Goal: Information Seeking & Learning: Learn about a topic

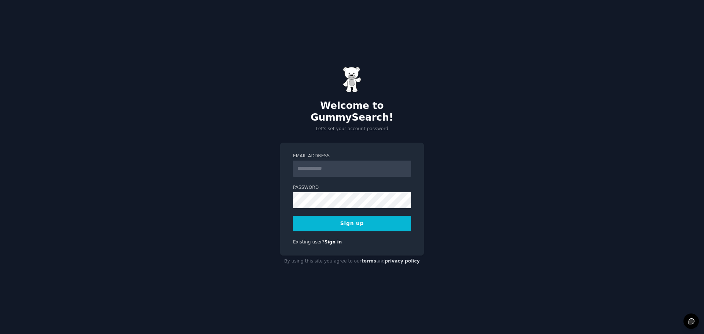
drag, startPoint x: 0, startPoint y: 0, endPoint x: 314, endPoint y: 160, distance: 352.4
click at [314, 161] on input "Email Address" at bounding box center [352, 169] width 118 height 16
type input "**********"
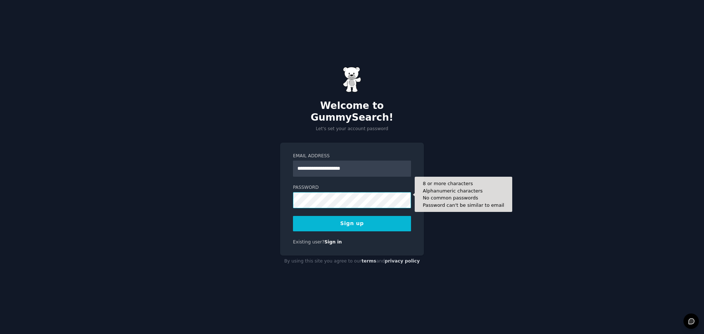
click at [293, 216] on button "Sign up" at bounding box center [352, 223] width 118 height 15
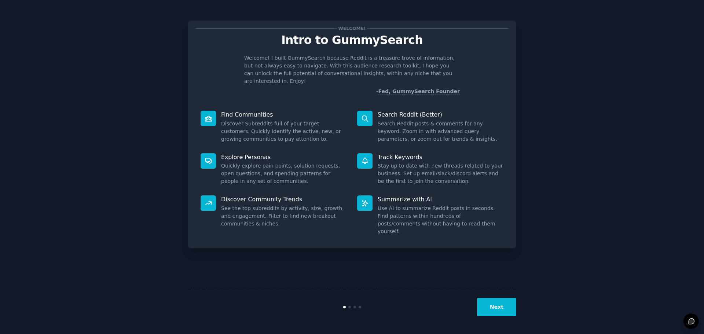
click at [510, 312] on button "Next" at bounding box center [496, 307] width 39 height 18
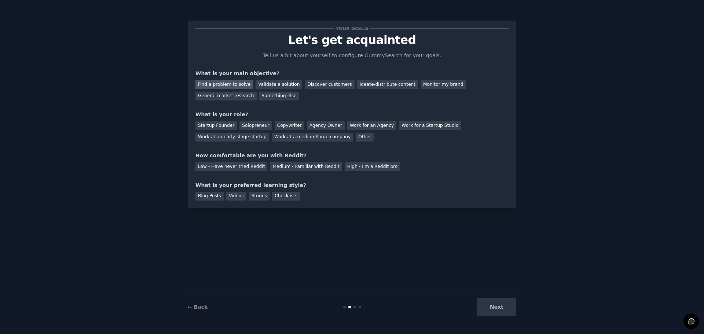
click at [234, 86] on div "Find a problem to solve" at bounding box center [224, 84] width 58 height 9
click at [263, 88] on div "Validate a solution" at bounding box center [279, 84] width 47 height 9
click at [239, 81] on div "Find a problem to solve" at bounding box center [224, 84] width 58 height 9
click at [245, 126] on div "Solopreneur" at bounding box center [255, 125] width 32 height 9
click at [319, 168] on div "Medium - Familiar with Reddit" at bounding box center [306, 166] width 72 height 9
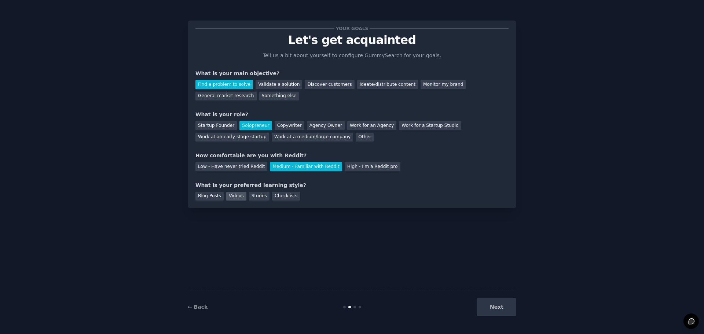
click at [231, 197] on div "Videos" at bounding box center [236, 196] width 20 height 9
click at [493, 307] on button "Next" at bounding box center [496, 307] width 39 height 18
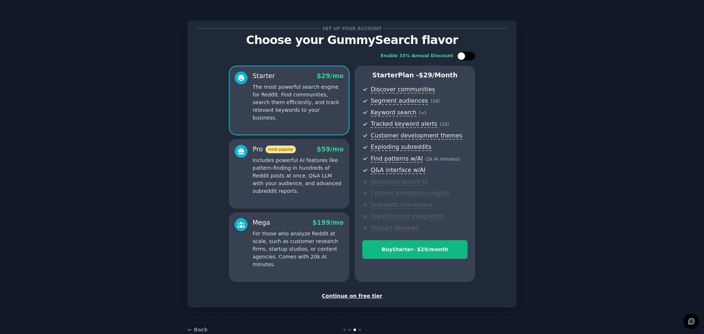
click at [464, 58] on div at bounding box center [461, 56] width 8 height 8
click at [464, 58] on div at bounding box center [462, 56] width 5 height 4
click at [464, 58] on div at bounding box center [461, 56] width 8 height 8
click at [464, 58] on div at bounding box center [462, 56] width 5 height 4
click at [464, 58] on div at bounding box center [461, 56] width 8 height 8
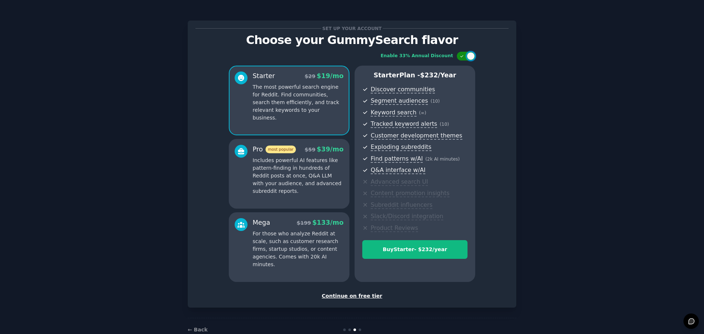
click at [464, 58] on div at bounding box center [462, 56] width 5 height 4
checkbox input "false"
click at [365, 296] on div "Continue on free tier" at bounding box center [351, 296] width 313 height 8
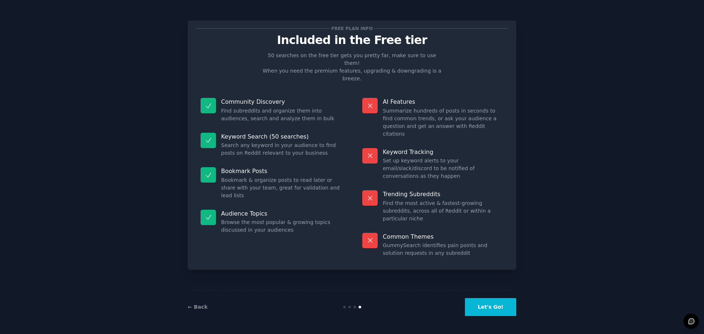
click at [481, 304] on button "Let's Go!" at bounding box center [490, 307] width 51 height 18
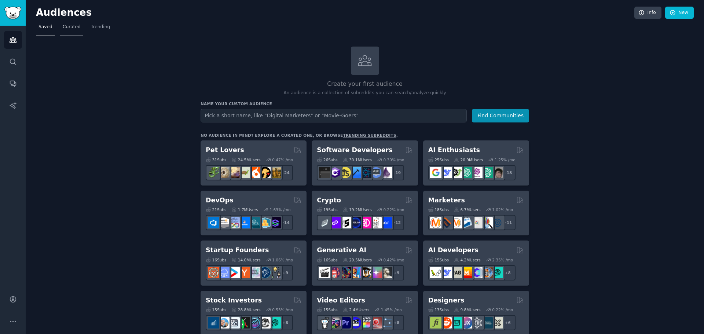
click at [67, 27] on span "Curated" at bounding box center [72, 27] width 18 height 7
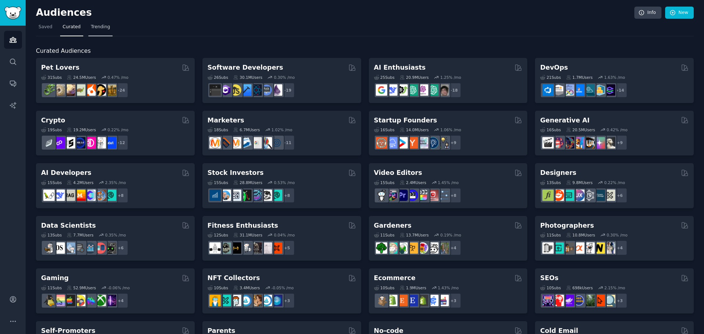
click at [93, 29] on span "Trending" at bounding box center [100, 27] width 19 height 7
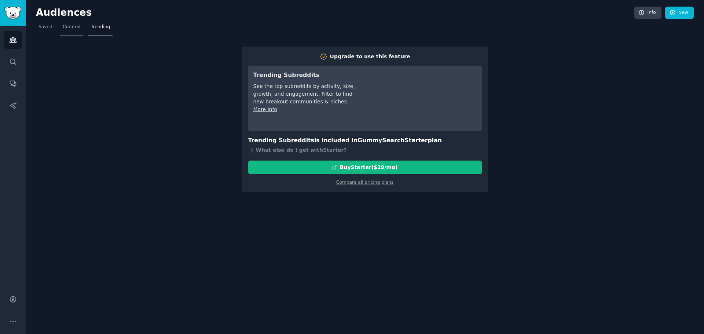
click at [73, 31] on link "Curated" at bounding box center [71, 28] width 23 height 15
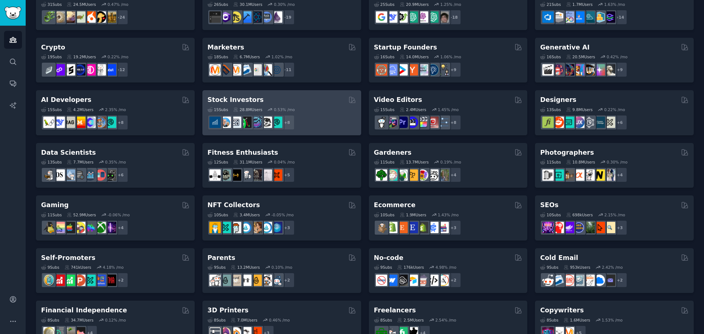
scroll to position [73, 0]
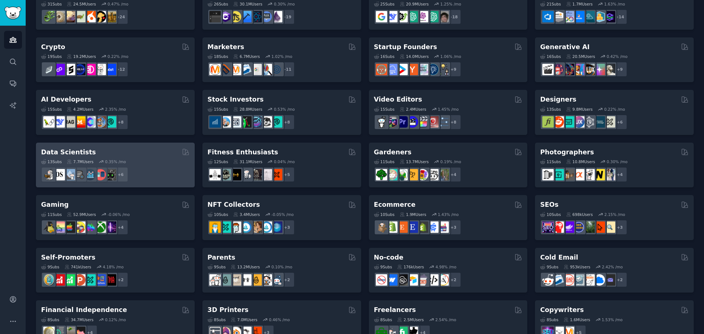
click at [157, 169] on div "+ 6" at bounding box center [115, 174] width 149 height 15
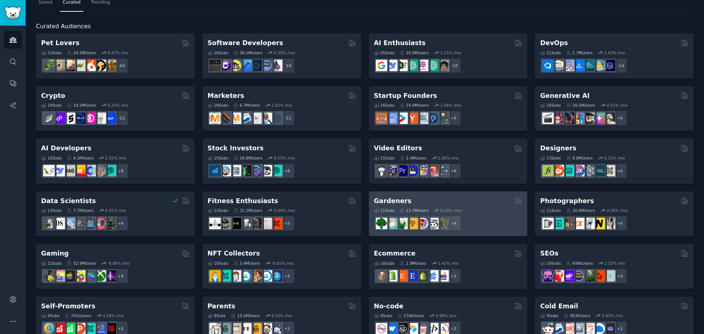
scroll to position [49, 0]
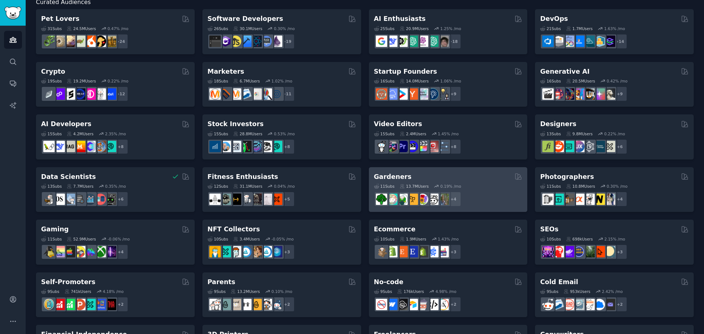
click at [495, 187] on div "11 Sub s 13.7M Users 0.19 % /mo" at bounding box center [448, 186] width 149 height 5
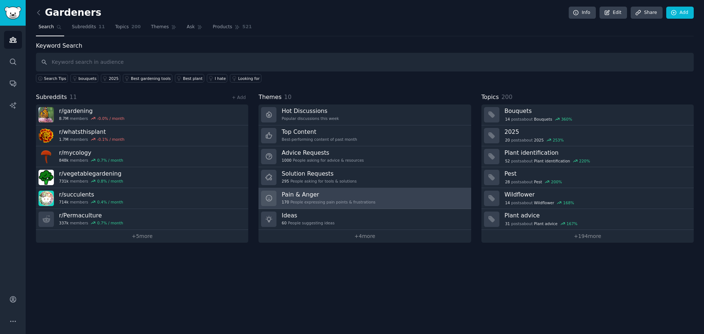
click at [351, 196] on h3 "Pain & Anger" at bounding box center [329, 195] width 94 height 8
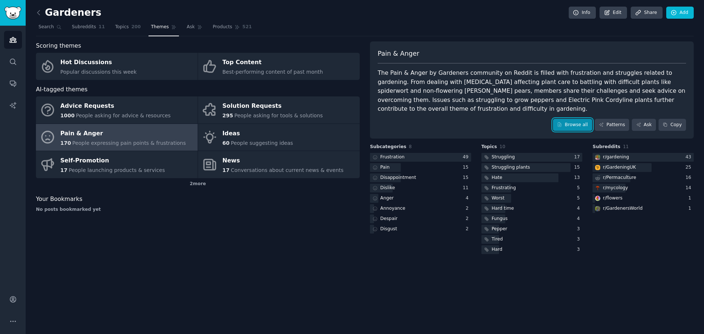
click at [577, 119] on link "Browse all" at bounding box center [572, 125] width 39 height 12
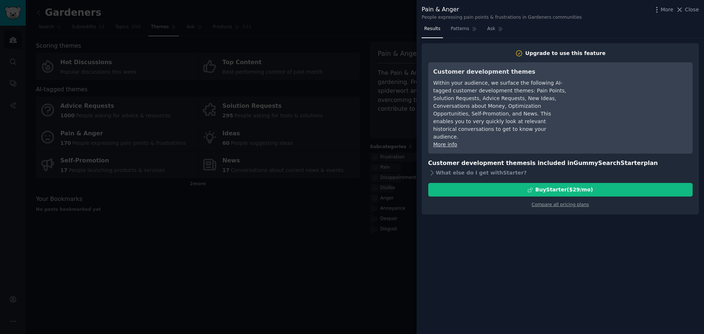
click at [327, 216] on div at bounding box center [352, 167] width 704 height 334
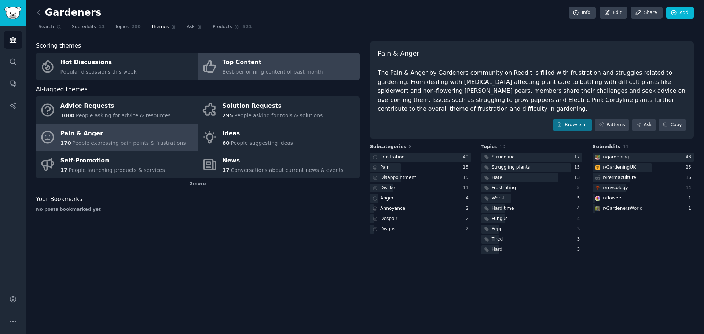
click at [238, 75] on span "Best-performing content of past month" at bounding box center [273, 72] width 100 height 6
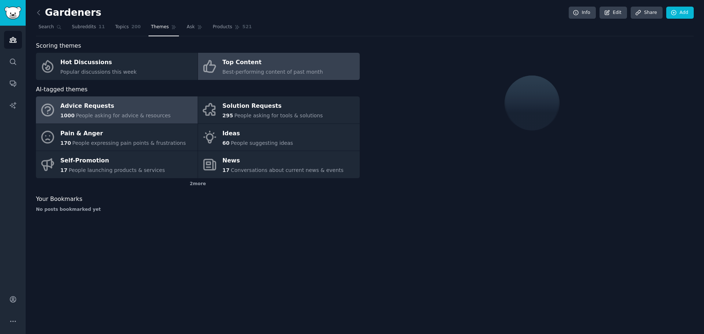
click at [154, 111] on div "Advice Requests" at bounding box center [116, 106] width 110 height 12
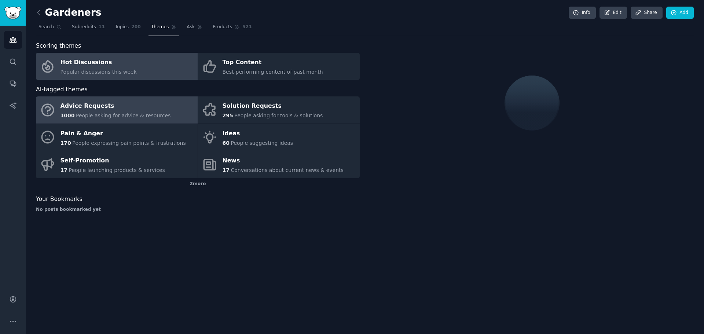
click at [118, 68] on div "Popular discussions this week" at bounding box center [99, 72] width 76 height 8
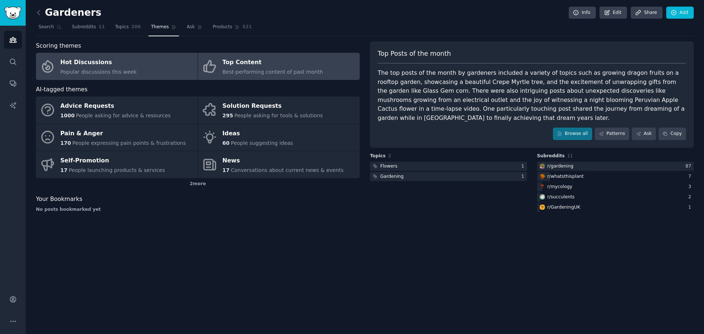
click at [237, 71] on span "Best-performing content of past month" at bounding box center [273, 72] width 100 height 6
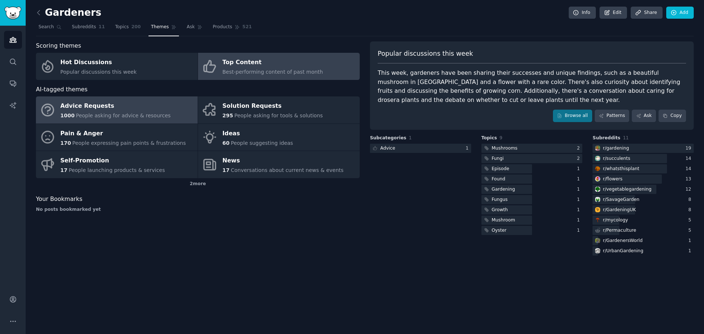
drag, startPoint x: 171, startPoint y: 116, endPoint x: 170, endPoint y: 111, distance: 4.1
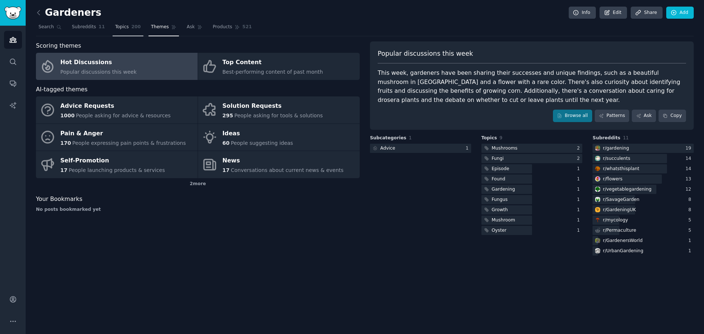
click at [115, 27] on span "Topics" at bounding box center [122, 27] width 14 height 7
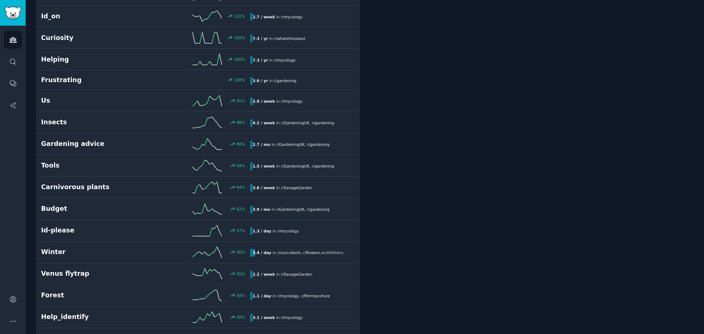
scroll to position [293, 0]
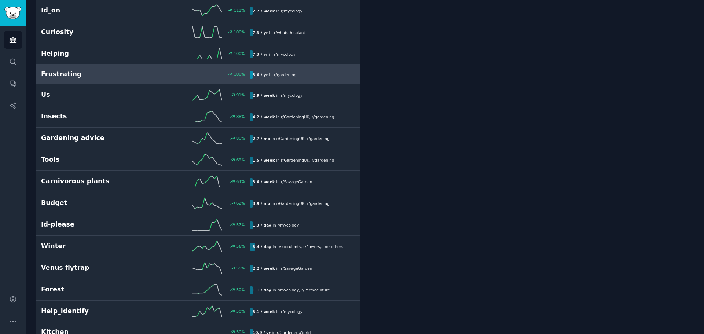
click at [88, 77] on h2 "Frustrating" at bounding box center [93, 74] width 105 height 9
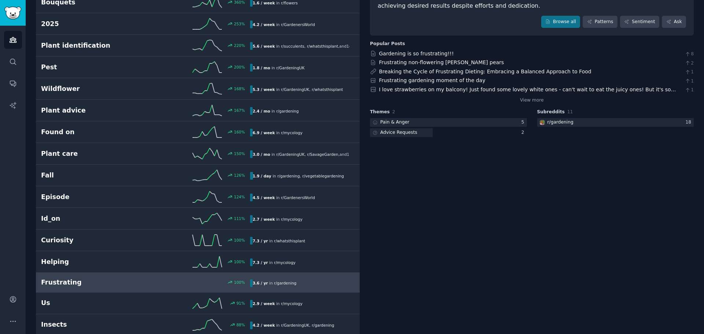
scroll to position [90, 0]
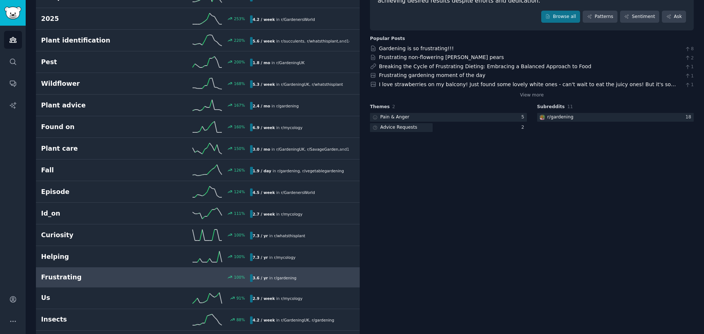
drag, startPoint x: 393, startPoint y: 166, endPoint x: 386, endPoint y: 162, distance: 8.1
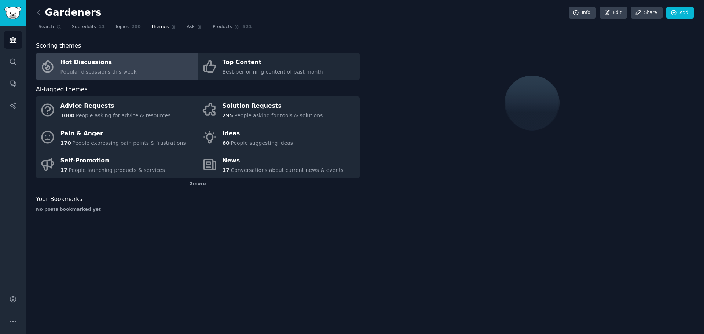
drag, startPoint x: 385, startPoint y: 160, endPoint x: 382, endPoint y: 154, distance: 7.1
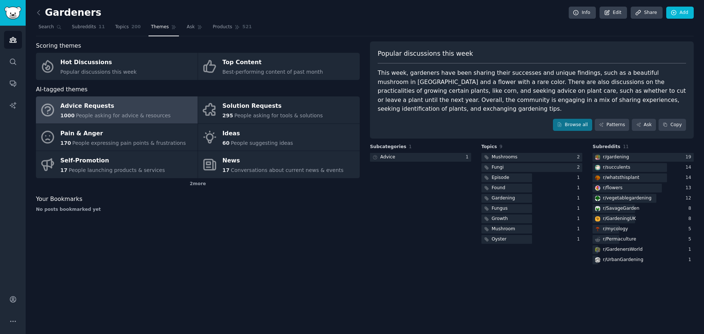
click at [35, 12] on div "Gardeners Info Edit Share Add Search Subreddits 11 Topics 200 Themes Ask Produc…" at bounding box center [365, 167] width 678 height 334
click at [39, 11] on icon at bounding box center [39, 13] width 8 height 8
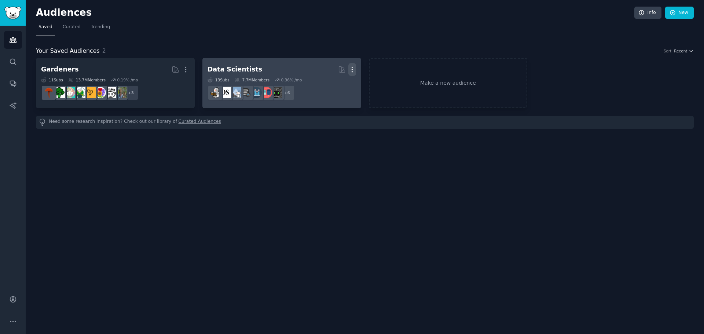
click at [354, 69] on icon "button" at bounding box center [352, 70] width 8 height 8
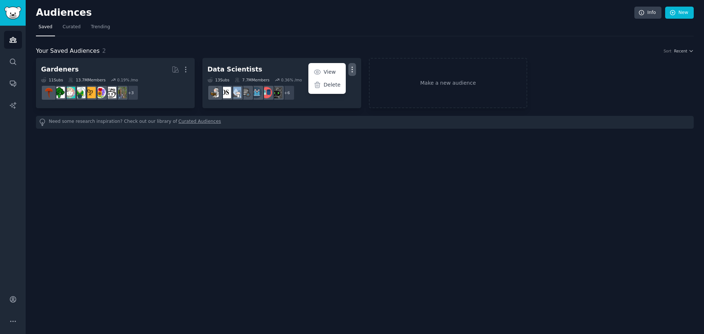
drag, startPoint x: 326, startPoint y: 85, endPoint x: 385, endPoint y: 29, distance: 81.2
click at [326, 86] on p "Delete" at bounding box center [332, 85] width 17 height 8
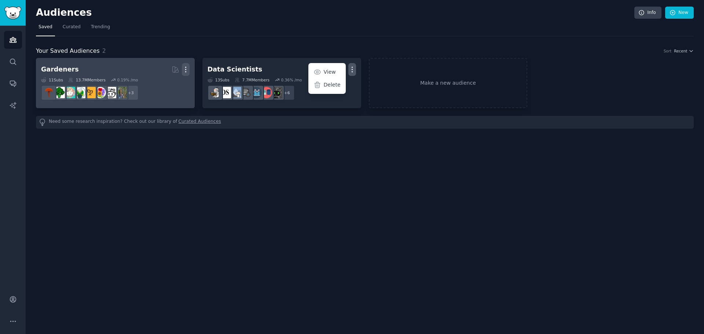
click at [187, 71] on icon "button" at bounding box center [186, 70] width 8 height 8
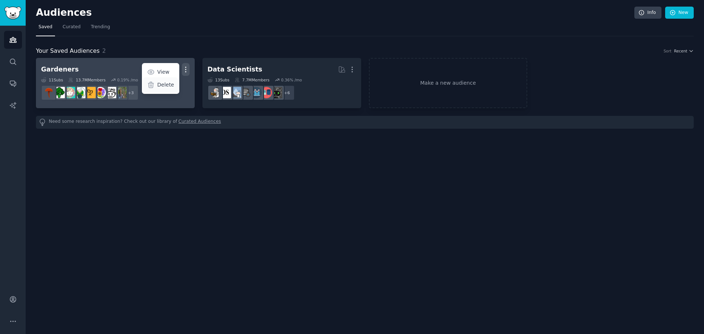
click at [164, 87] on p "Delete" at bounding box center [165, 85] width 17 height 8
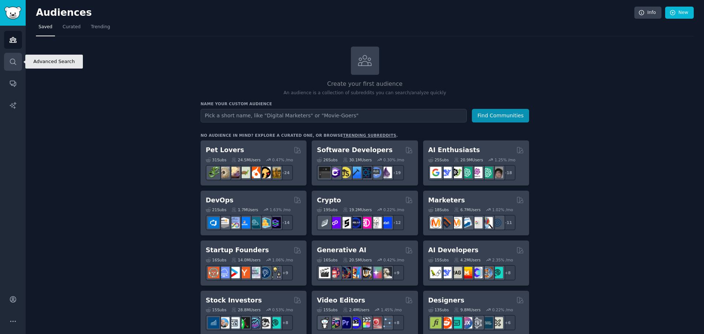
click at [15, 64] on icon "Sidebar" at bounding box center [13, 62] width 6 height 6
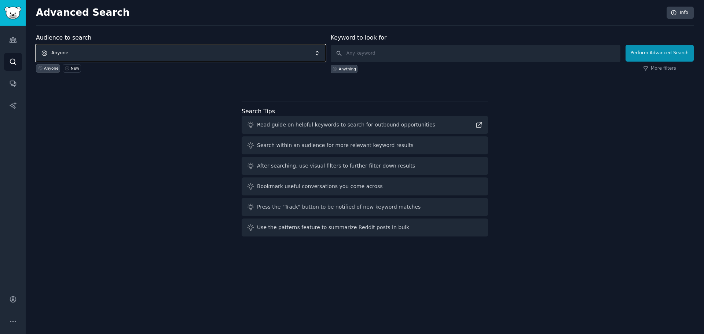
click at [219, 58] on span "Anyone" at bounding box center [181, 53] width 290 height 17
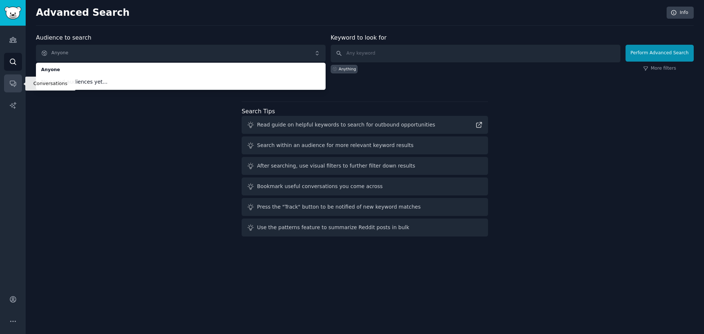
click at [19, 87] on link "Conversations" at bounding box center [13, 83] width 18 height 18
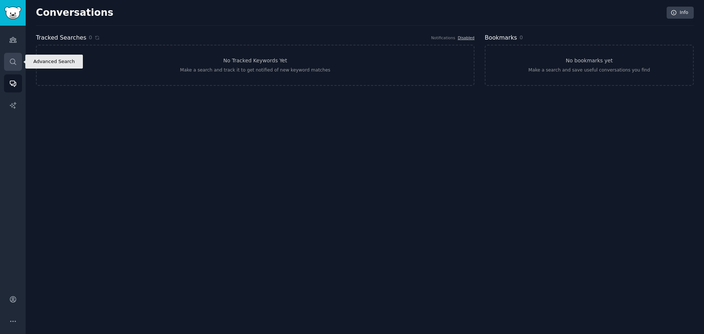
click at [12, 63] on icon "Sidebar" at bounding box center [13, 62] width 8 height 8
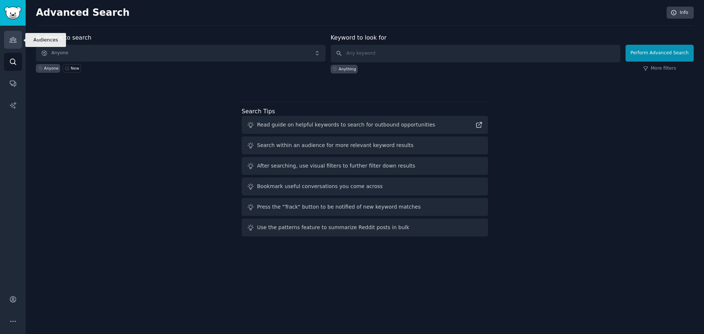
click at [14, 47] on link "Audiences" at bounding box center [13, 40] width 18 height 18
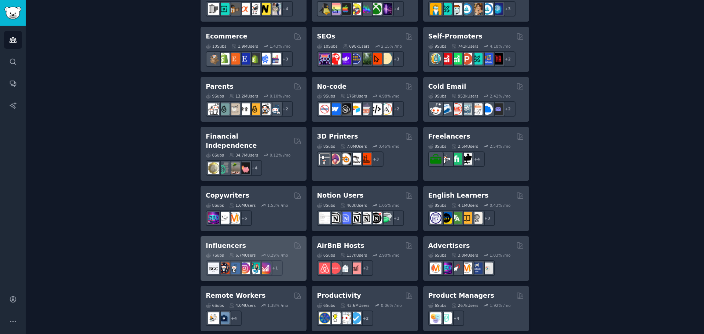
scroll to position [390, 0]
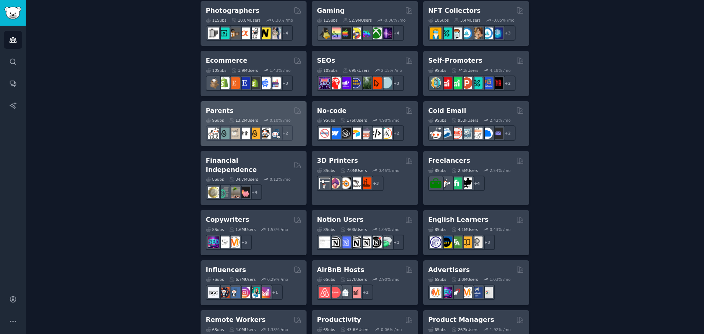
click at [255, 109] on div "Parents" at bounding box center [254, 110] width 96 height 9
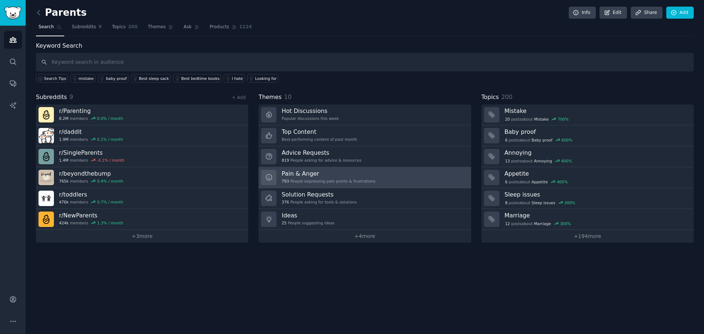
click at [299, 182] on div "793 People expressing pain points & frustrations" at bounding box center [329, 181] width 94 height 5
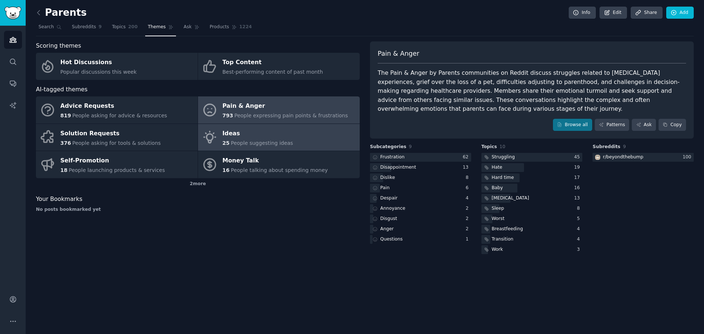
click at [246, 146] on span "People suggesting ideas" at bounding box center [262, 143] width 62 height 6
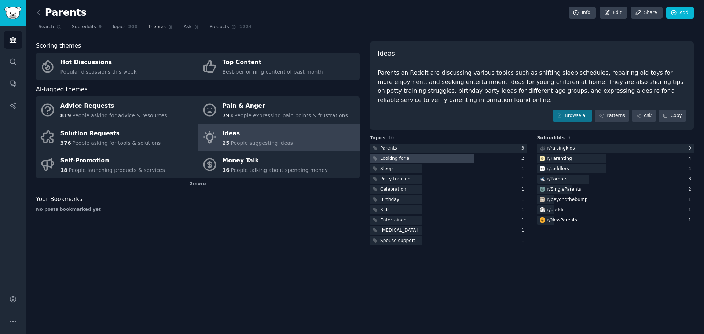
click at [412, 158] on div at bounding box center [422, 158] width 105 height 9
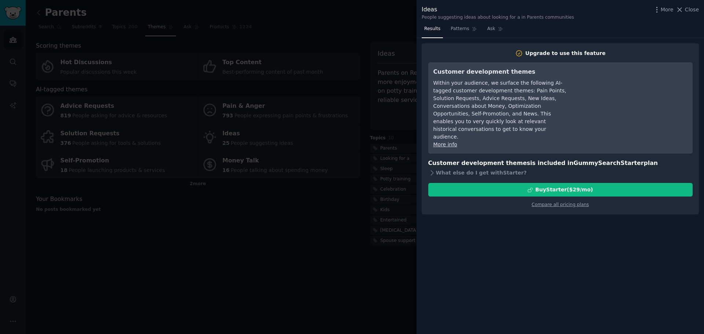
click at [358, 178] on div at bounding box center [352, 167] width 704 height 334
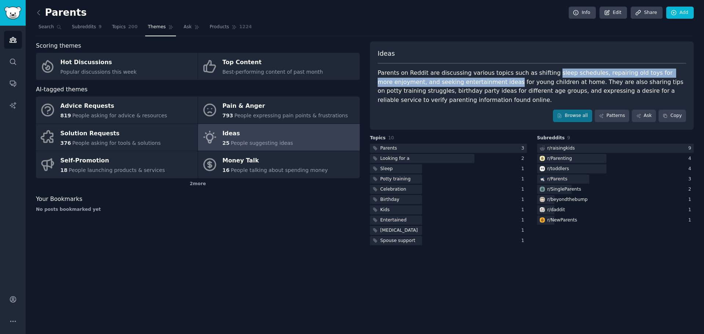
drag, startPoint x: 539, startPoint y: 76, endPoint x: 460, endPoint y: 83, distance: 79.2
click at [460, 83] on div "Parents on Reddit are discussing various topics such as shifting sleep schedule…" at bounding box center [532, 87] width 308 height 36
click at [80, 30] on span "Subreddits" at bounding box center [84, 27] width 24 height 7
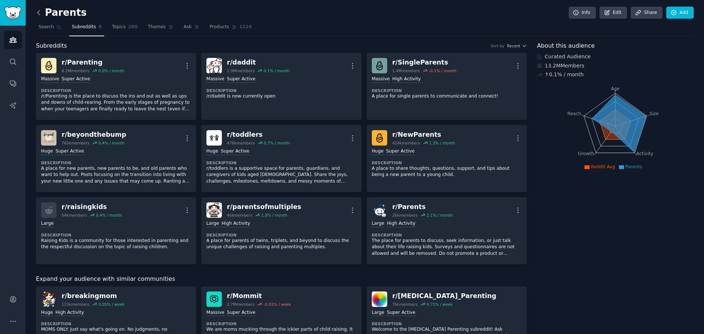
click at [42, 13] on icon at bounding box center [39, 13] width 8 height 8
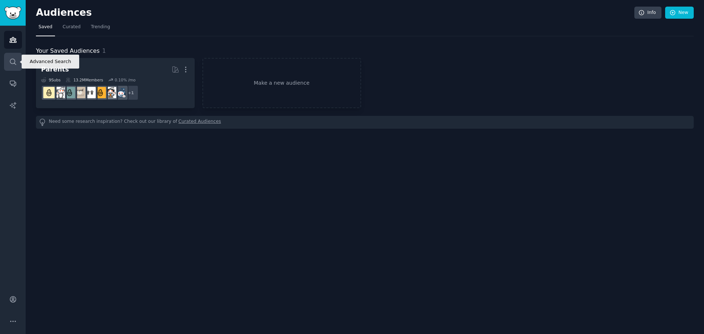
click at [9, 64] on icon "Sidebar" at bounding box center [13, 62] width 8 height 8
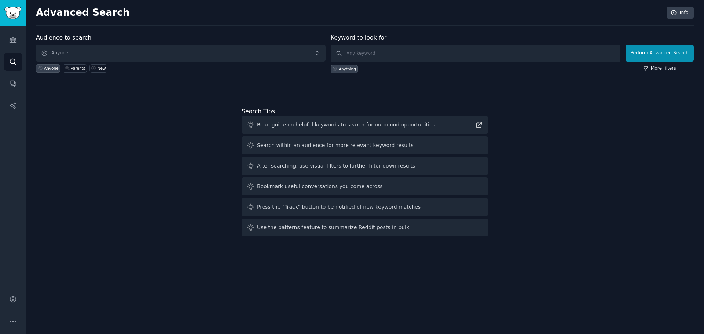
click at [664, 70] on link "More filters" at bounding box center [659, 68] width 33 height 7
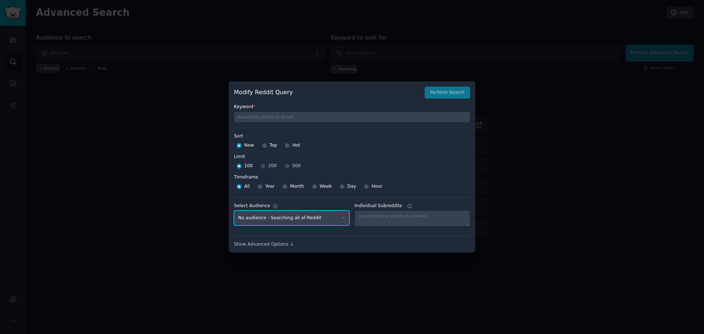
click at [298, 220] on select "No audience - Searching all of Reddit Parents - 9 Subreddits" at bounding box center [292, 217] width 116 height 15
click at [298, 214] on select "No audience - Searching all of Reddit Parents - 9 Subreddits" at bounding box center [292, 217] width 116 height 15
click at [281, 241] on div "Show Advanced Options ↓" at bounding box center [352, 244] width 236 height 7
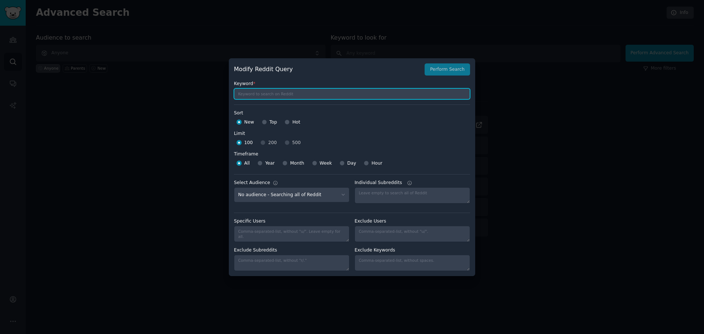
click at [312, 92] on input "text" at bounding box center [352, 93] width 236 height 11
click at [296, 31] on div at bounding box center [352, 167] width 704 height 334
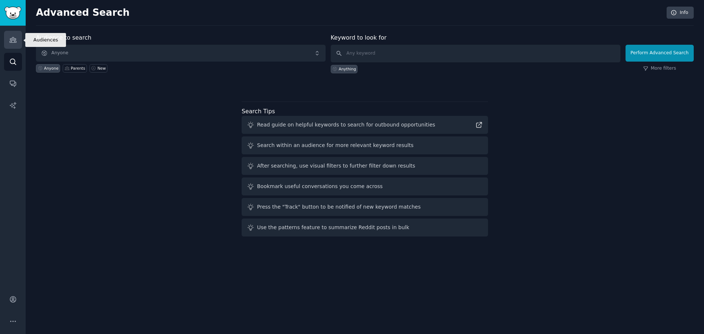
click at [13, 44] on link "Audiences" at bounding box center [13, 40] width 18 height 18
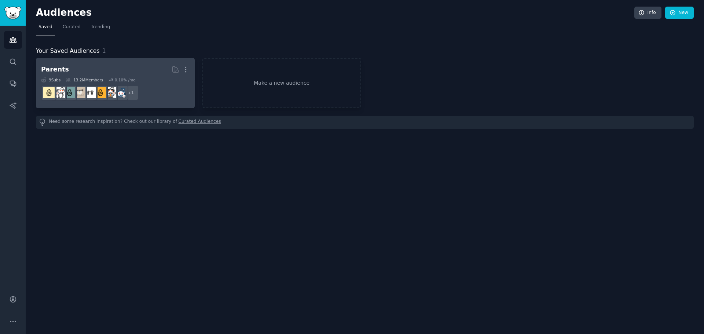
click at [158, 89] on dd "r/raisingkids + 1" at bounding box center [115, 93] width 149 height 21
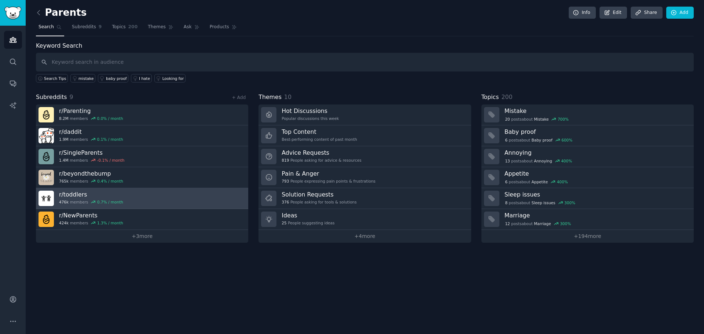
click at [68, 197] on h3 "r/ toddlers" at bounding box center [91, 195] width 64 height 8
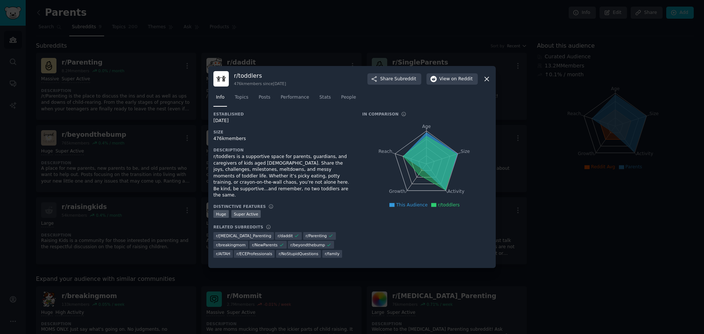
click at [176, 185] on div at bounding box center [352, 167] width 704 height 334
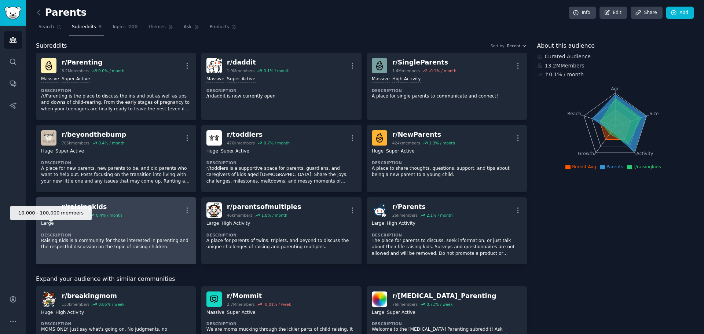
click at [50, 223] on div "Large" at bounding box center [47, 223] width 12 height 7
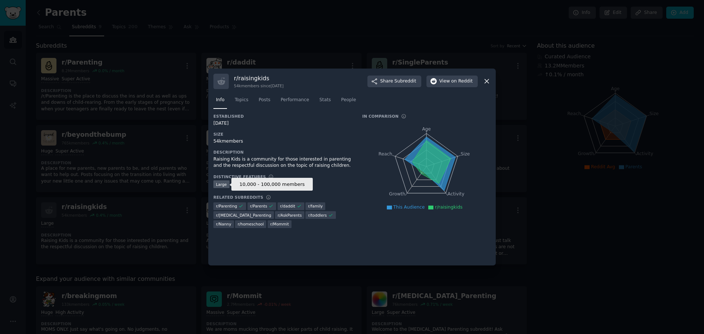
click at [224, 183] on div "Large" at bounding box center [221, 184] width 16 height 8
click at [222, 186] on div "Large" at bounding box center [221, 184] width 16 height 8
click at [486, 79] on icon at bounding box center [487, 81] width 8 height 8
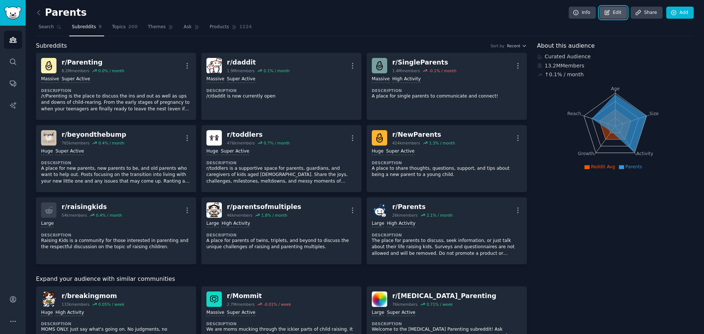
click at [611, 14] on link "Edit" at bounding box center [614, 13] width 28 height 12
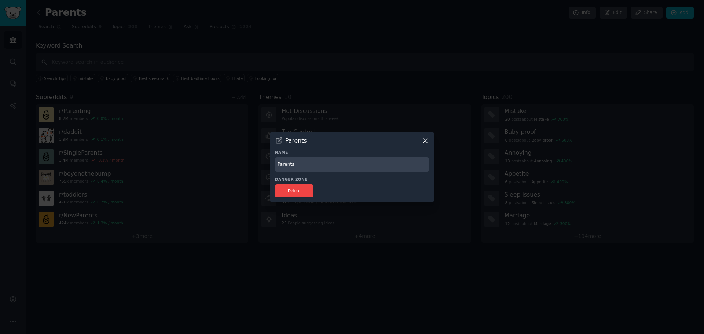
click at [425, 139] on icon at bounding box center [425, 141] width 8 height 8
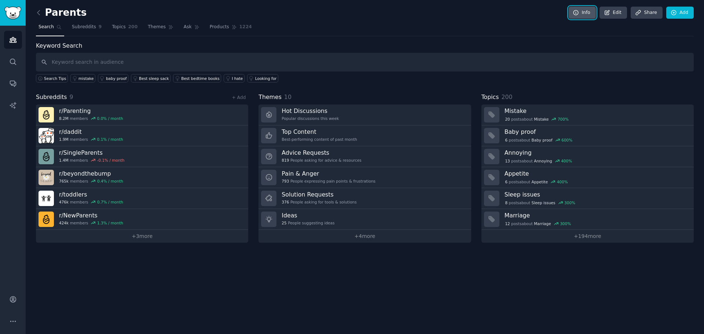
click at [590, 16] on link "Info" at bounding box center [582, 13] width 27 height 12
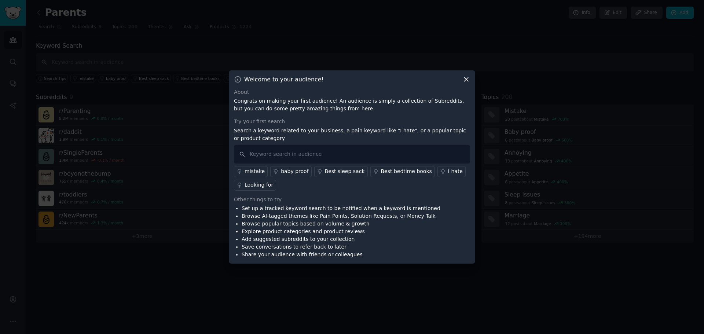
click at [466, 81] on icon at bounding box center [466, 80] width 8 height 8
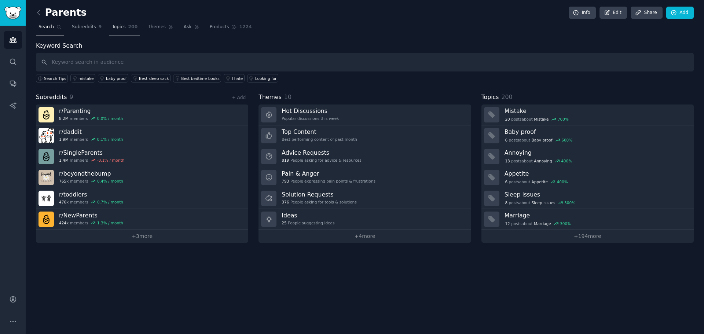
click at [121, 28] on link "Topics 200" at bounding box center [124, 28] width 31 height 15
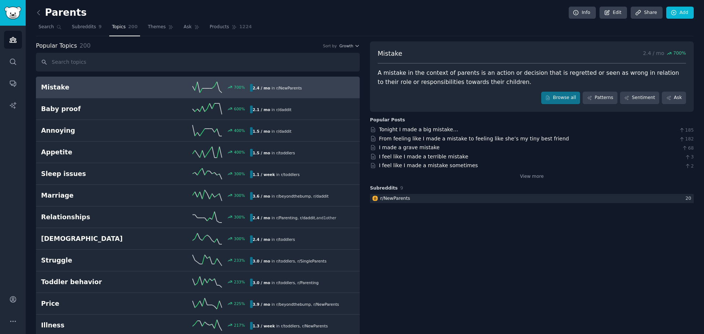
drag, startPoint x: 130, startPoint y: 74, endPoint x: 125, endPoint y: 72, distance: 5.7
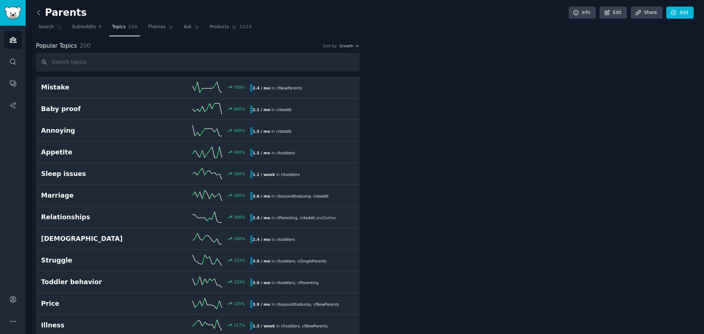
click at [38, 10] on icon at bounding box center [39, 13] width 8 height 8
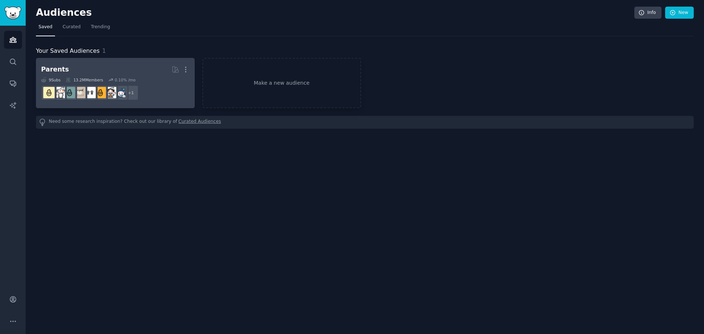
click at [63, 65] on h2 "Parents More" at bounding box center [115, 69] width 149 height 13
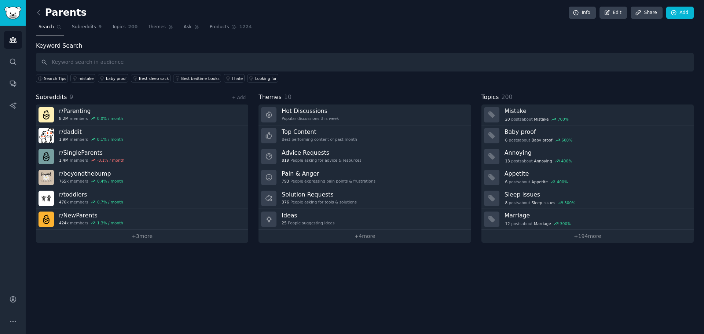
click at [81, 64] on input "text" at bounding box center [365, 62] width 658 height 19
type input "dad"
click at [8, 67] on link "Search" at bounding box center [13, 62] width 18 height 18
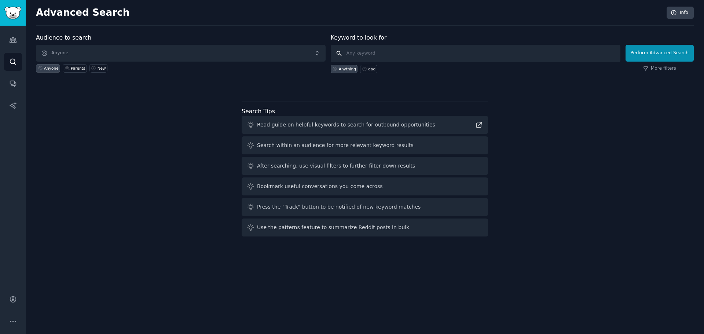
click at [434, 53] on input "text" at bounding box center [476, 54] width 290 height 18
type input "dad"
click button "Perform Advanced Search" at bounding box center [660, 53] width 68 height 17
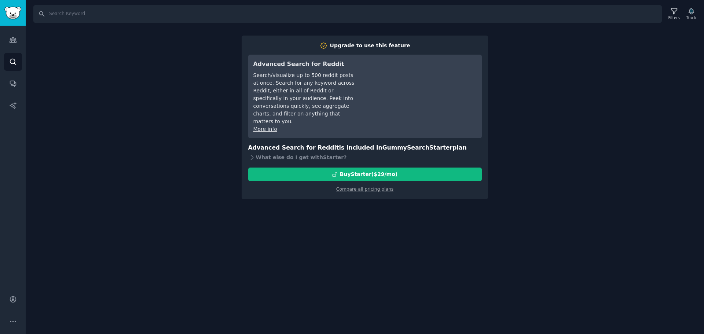
click at [203, 116] on div "Search Filters Track Upgrade to use this feature Advanced Search for Reddit Sea…" at bounding box center [365, 167] width 678 height 334
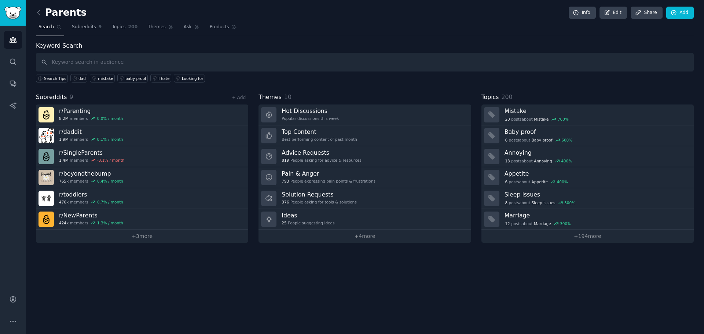
click at [48, 28] on span "Search" at bounding box center [46, 27] width 15 height 7
click at [74, 60] on input "text" at bounding box center [365, 62] width 658 height 19
type input "dad"
click at [73, 77] on icon at bounding box center [74, 78] width 5 height 5
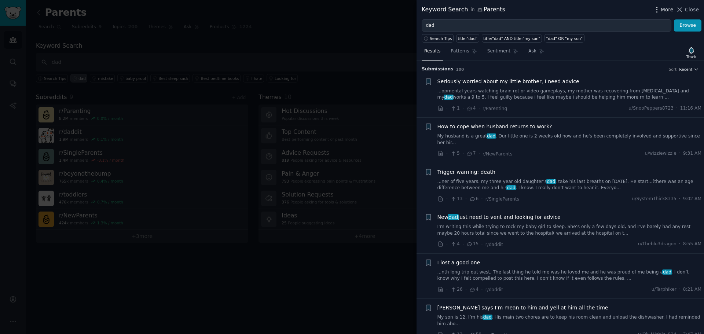
click at [657, 10] on icon "button" at bounding box center [657, 10] width 8 height 8
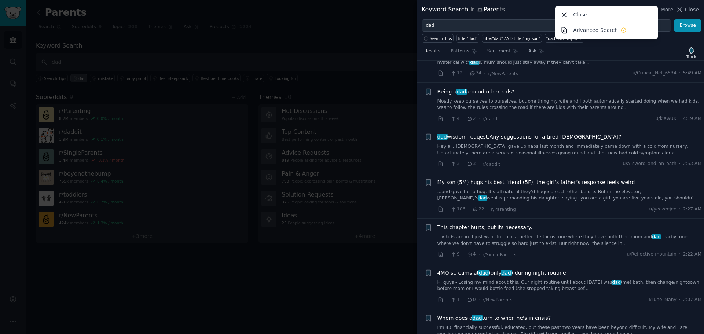
scroll to position [440, 0]
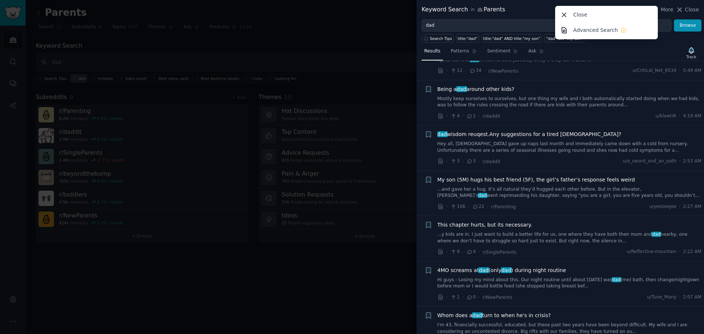
click at [388, 40] on div at bounding box center [352, 167] width 704 height 334
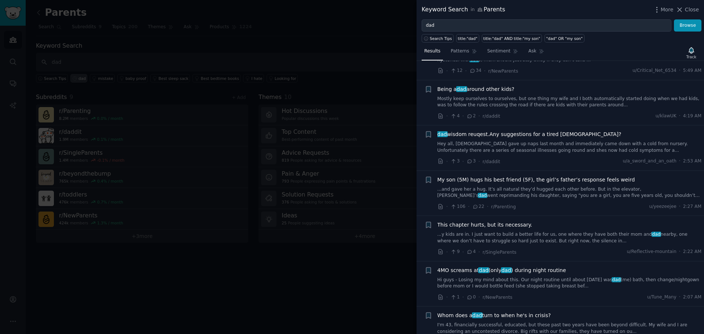
click at [381, 46] on div at bounding box center [352, 167] width 704 height 334
